Goal: Task Accomplishment & Management: Manage account settings

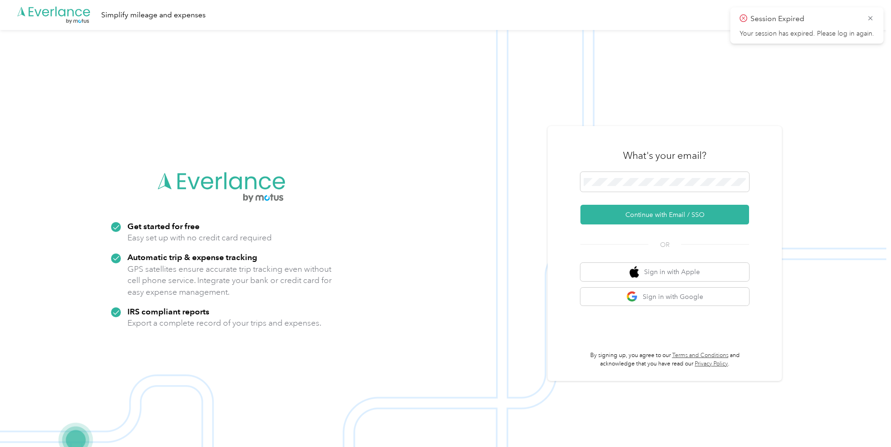
click at [871, 20] on icon at bounding box center [870, 18] width 7 height 8
click at [668, 214] on button "Continue with Email / SSO" at bounding box center [664, 215] width 169 height 20
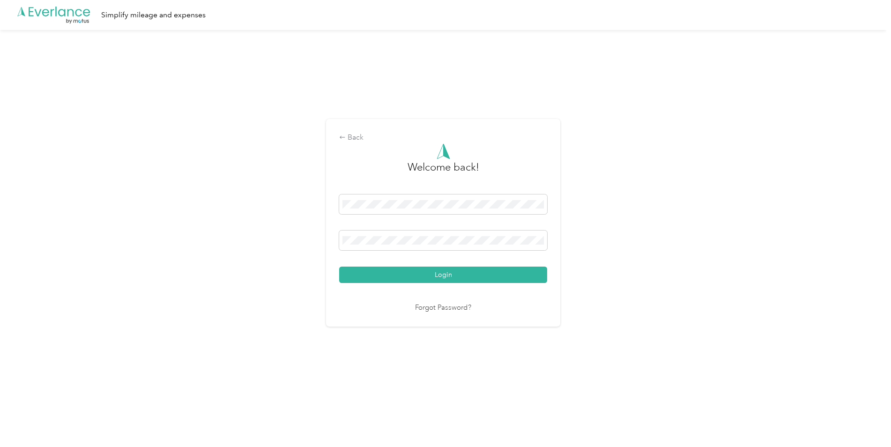
click at [453, 274] on button "Login" at bounding box center [443, 275] width 208 height 16
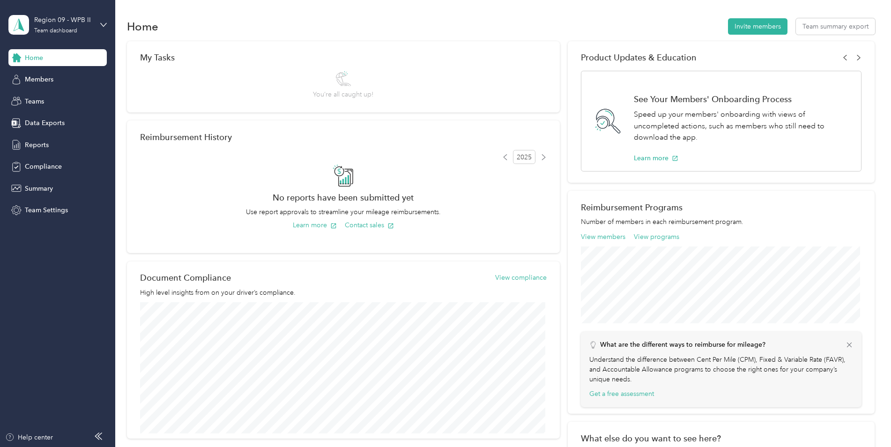
click at [60, 28] on div "Team dashboard" at bounding box center [55, 31] width 43 height 6
click at [72, 95] on div "Personal dashboard" at bounding box center [46, 98] width 59 height 10
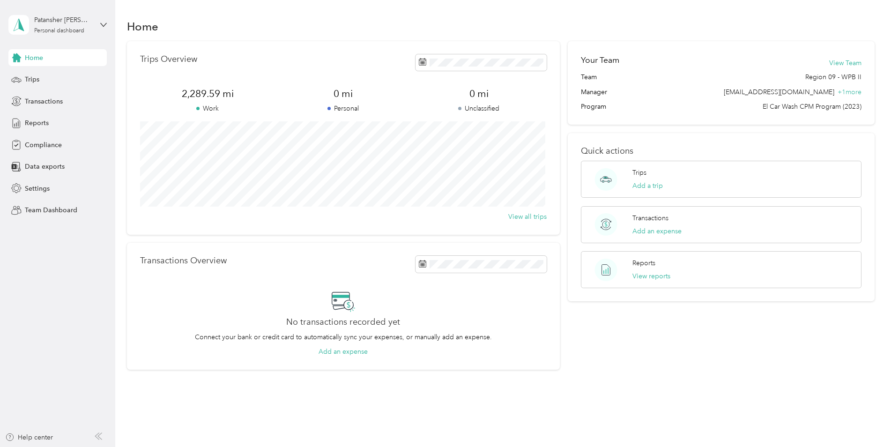
click at [49, 82] on div "Trips" at bounding box center [57, 79] width 98 height 17
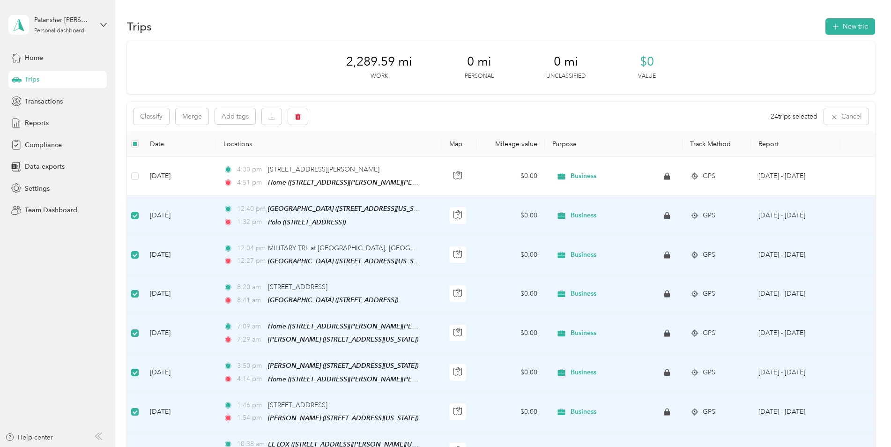
click at [153, 125] on div "Classify Merge Add tags 24 trips selected Cancel" at bounding box center [501, 117] width 748 height 30
click at [154, 116] on button "Classify" at bounding box center [151, 116] width 36 height 16
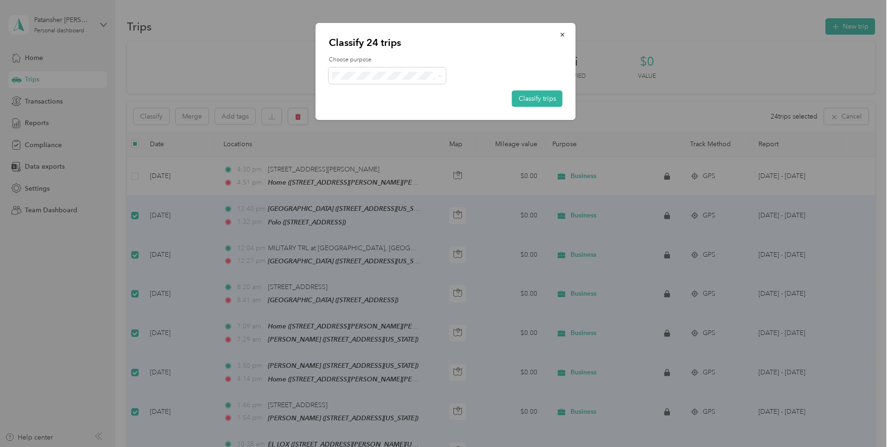
click at [438, 74] on icon at bounding box center [440, 76] width 4 height 4
click at [424, 92] on span "Business" at bounding box center [395, 92] width 87 height 10
click at [531, 94] on button "Classify trips" at bounding box center [537, 98] width 51 height 16
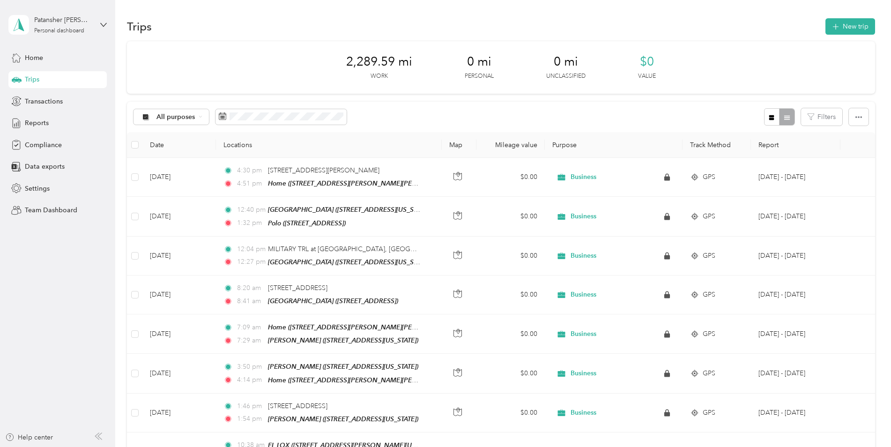
click at [49, 123] on div "Reports" at bounding box center [57, 123] width 98 height 17
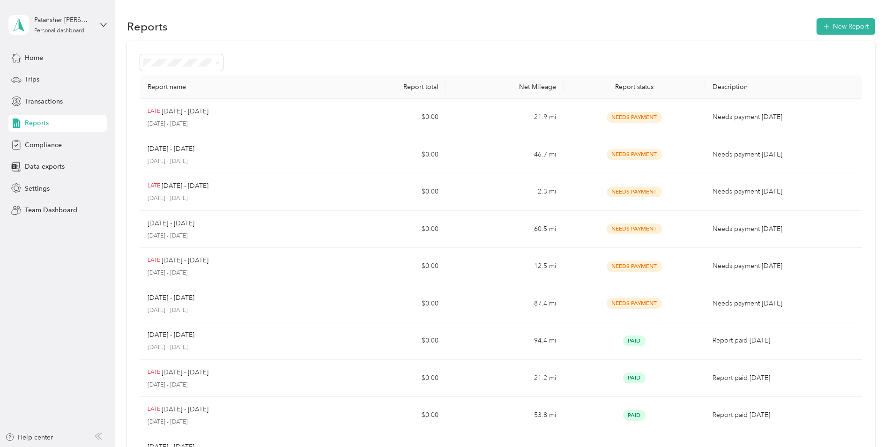
click at [358, 40] on section "Reports New Report Report name Report total Net Mileage Report status Descripti…" at bounding box center [501, 263] width 748 height 494
click at [37, 60] on span "Home" at bounding box center [34, 58] width 18 height 10
